Goal: Transaction & Acquisition: Purchase product/service

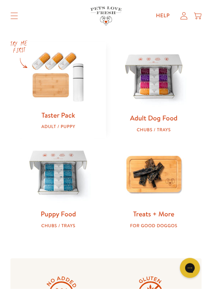
scroll to position [264, 0]
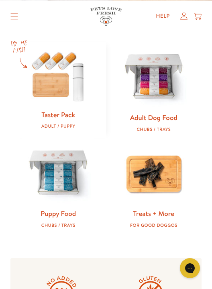
click at [170, 108] on img at bounding box center [153, 77] width 71 height 71
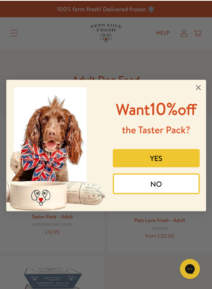
scroll to position [1, 0]
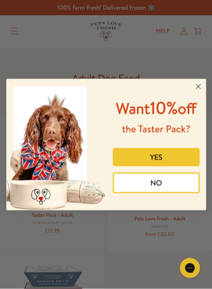
click at [203, 82] on circle "Close dialog" at bounding box center [198, 87] width 10 height 10
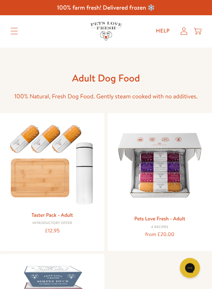
scroll to position [1, 0]
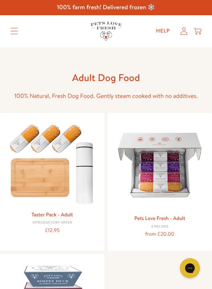
click at [177, 121] on img at bounding box center [160, 165] width 92 height 92
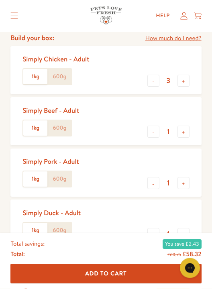
scroll to position [247, 0]
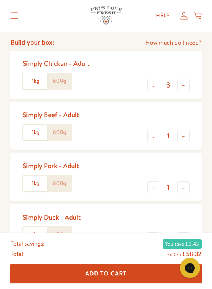
click at [158, 86] on button "-" at bounding box center [153, 86] width 12 height 12
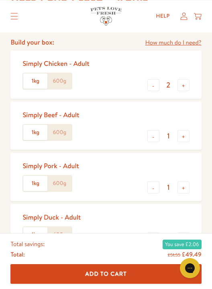
click at [153, 88] on button "-" at bounding box center [153, 85] width 12 height 12
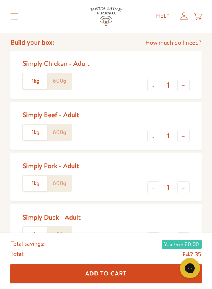
click at [153, 89] on button "-" at bounding box center [153, 85] width 12 height 12
type input "0"
click at [151, 88] on button "-" at bounding box center [153, 85] width 12 height 12
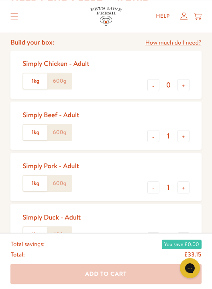
click at [154, 139] on button "-" at bounding box center [153, 136] width 12 height 12
type input "0"
click at [151, 189] on button "-" at bounding box center [153, 188] width 12 height 12
type input "0"
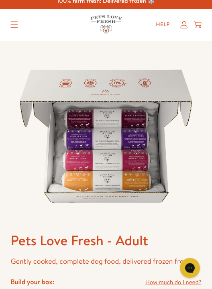
scroll to position [0, 0]
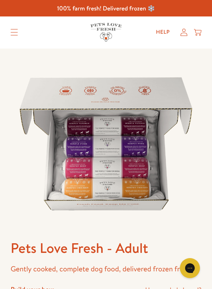
click at [17, 33] on icon "Translation missing: en.sections.header.menu" at bounding box center [14, 32] width 8 height 7
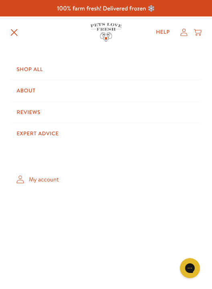
click at [14, 31] on icon "Translation missing: en.sections.header.menu" at bounding box center [14, 33] width 8 height 8
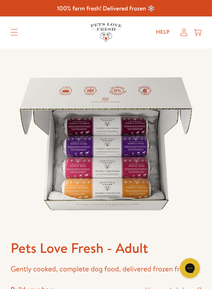
click at [15, 39] on summary "Translation missing: en.sections.header.menu" at bounding box center [14, 32] width 20 height 19
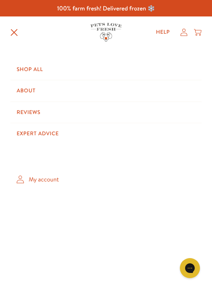
click at [53, 178] on link "My account" at bounding box center [105, 179] width 191 height 22
click at [16, 31] on icon "Translation missing: en.sections.header.menu" at bounding box center [14, 33] width 8 height 8
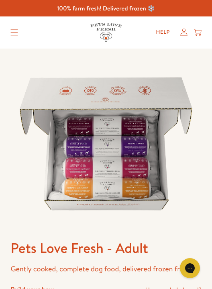
click at [16, 35] on icon "Translation missing: en.sections.header.menu" at bounding box center [14, 32] width 7 height 6
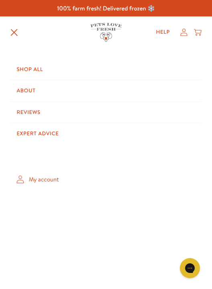
click at [18, 35] on icon "Translation missing: en.sections.header.menu" at bounding box center [14, 33] width 8 height 8
click at [20, 38] on summary "Translation missing: en.sections.header.menu" at bounding box center [14, 32] width 20 height 20
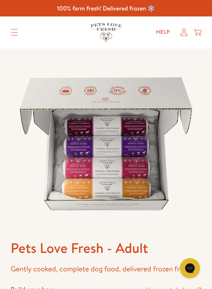
click at [20, 36] on summary "Translation missing: en.sections.header.menu" at bounding box center [14, 32] width 20 height 19
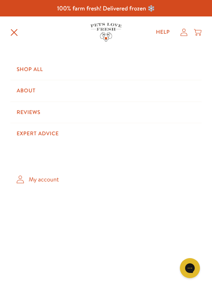
click at [16, 34] on icon "Translation missing: en.sections.header.menu" at bounding box center [14, 33] width 8 height 8
click at [18, 35] on icon "Translation missing: en.sections.header.menu" at bounding box center [14, 33] width 8 height 8
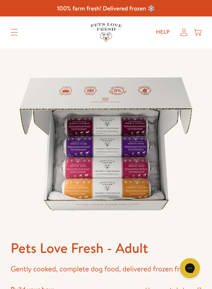
click at [20, 29] on summary "Translation missing: en.sections.header.menu" at bounding box center [14, 32] width 20 height 19
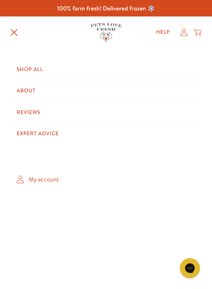
click at [4, 39] on summary "Translation missing: en.sections.header.menu" at bounding box center [14, 32] width 20 height 20
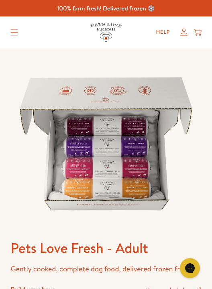
click at [19, 33] on summary "Translation missing: en.sections.header.menu" at bounding box center [14, 32] width 20 height 19
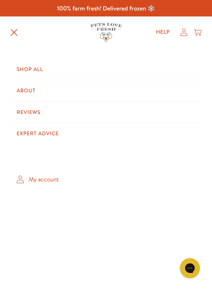
click at [15, 29] on icon "Translation missing: en.sections.header.menu" at bounding box center [14, 33] width 8 height 8
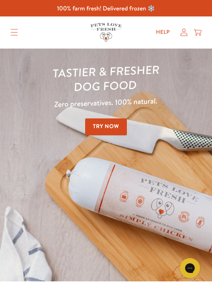
click at [116, 133] on link "Try Now" at bounding box center [106, 126] width 42 height 17
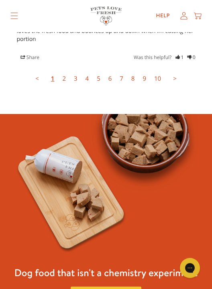
scroll to position [2642, 0]
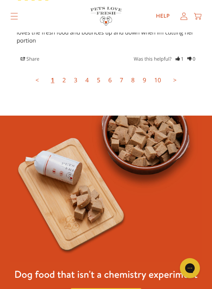
click at [186, 76] on ul "< << 1 2 3 4 5 6 7 8 9 10 >> >" at bounding box center [105, 81] width 179 height 10
click at [180, 72] on link ">" at bounding box center [175, 80] width 12 height 16
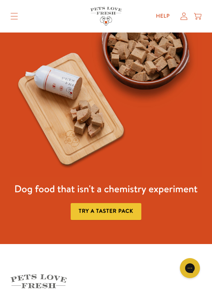
click at [181, 37] on img at bounding box center [105, 104] width 191 height 147
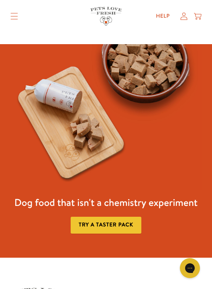
scroll to position [2612, 0]
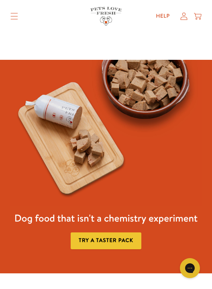
click at [209, 6] on header "Shop All About Reviews Expert Advice My account Shop All About Reviews Expert A…" at bounding box center [106, 16] width 212 height 32
